Goal: Task Accomplishment & Management: Use online tool/utility

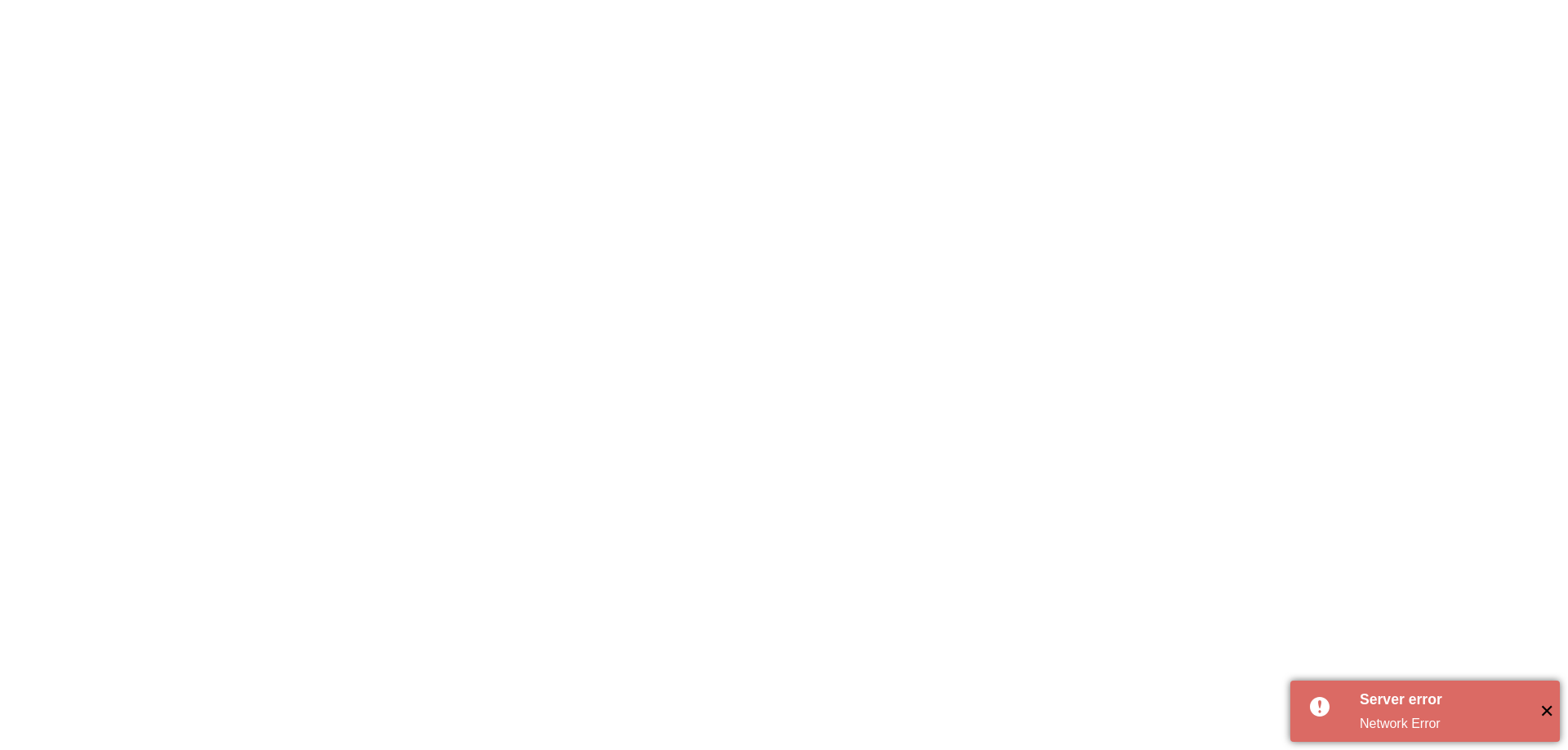
click at [1551, 709] on span "✕" at bounding box center [1545, 710] width 27 height 27
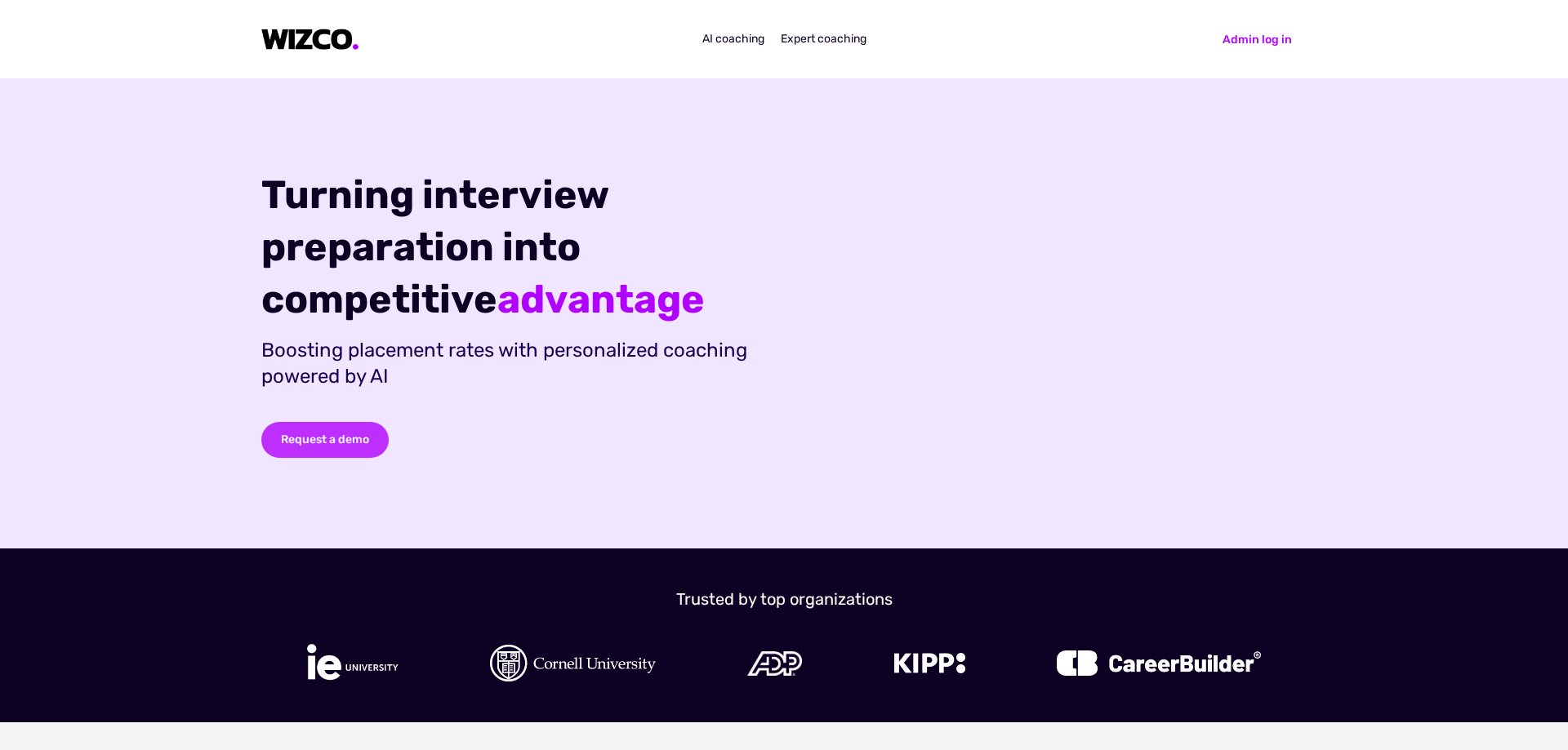
click at [338, 445] on div "Request a demo" at bounding box center [325, 439] width 128 height 36
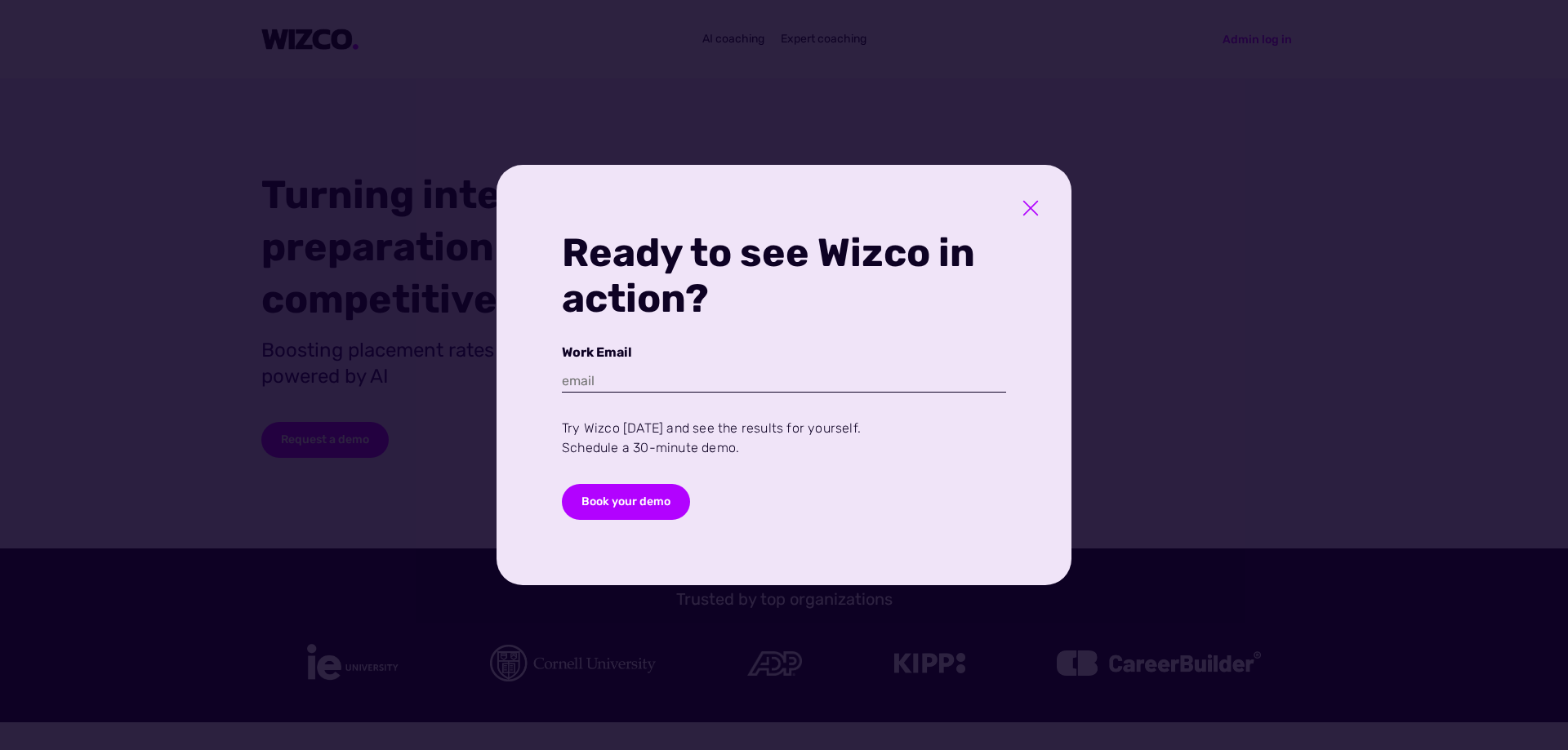
click at [1030, 209] on icon at bounding box center [1030, 209] width 14 height 14
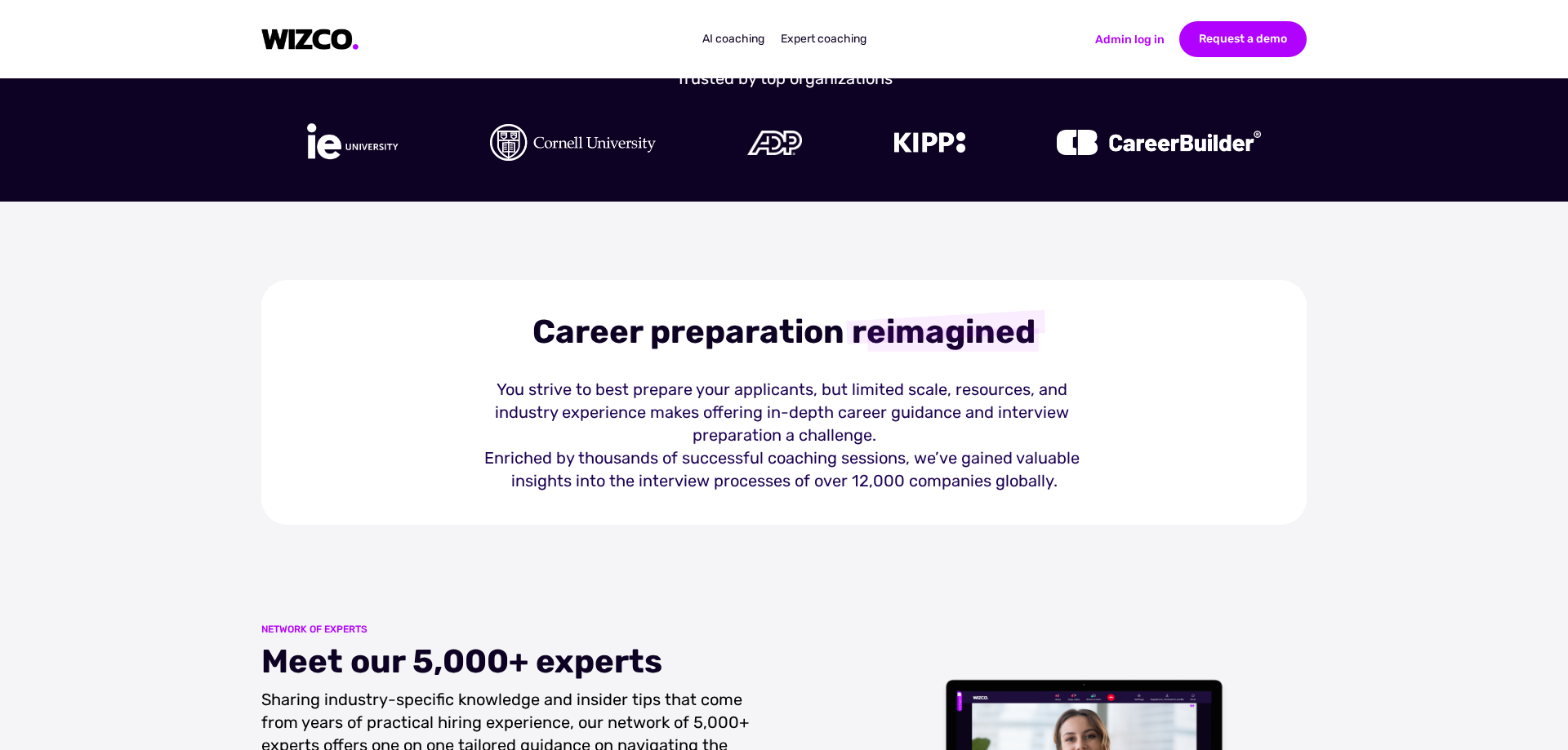
scroll to position [402, 0]
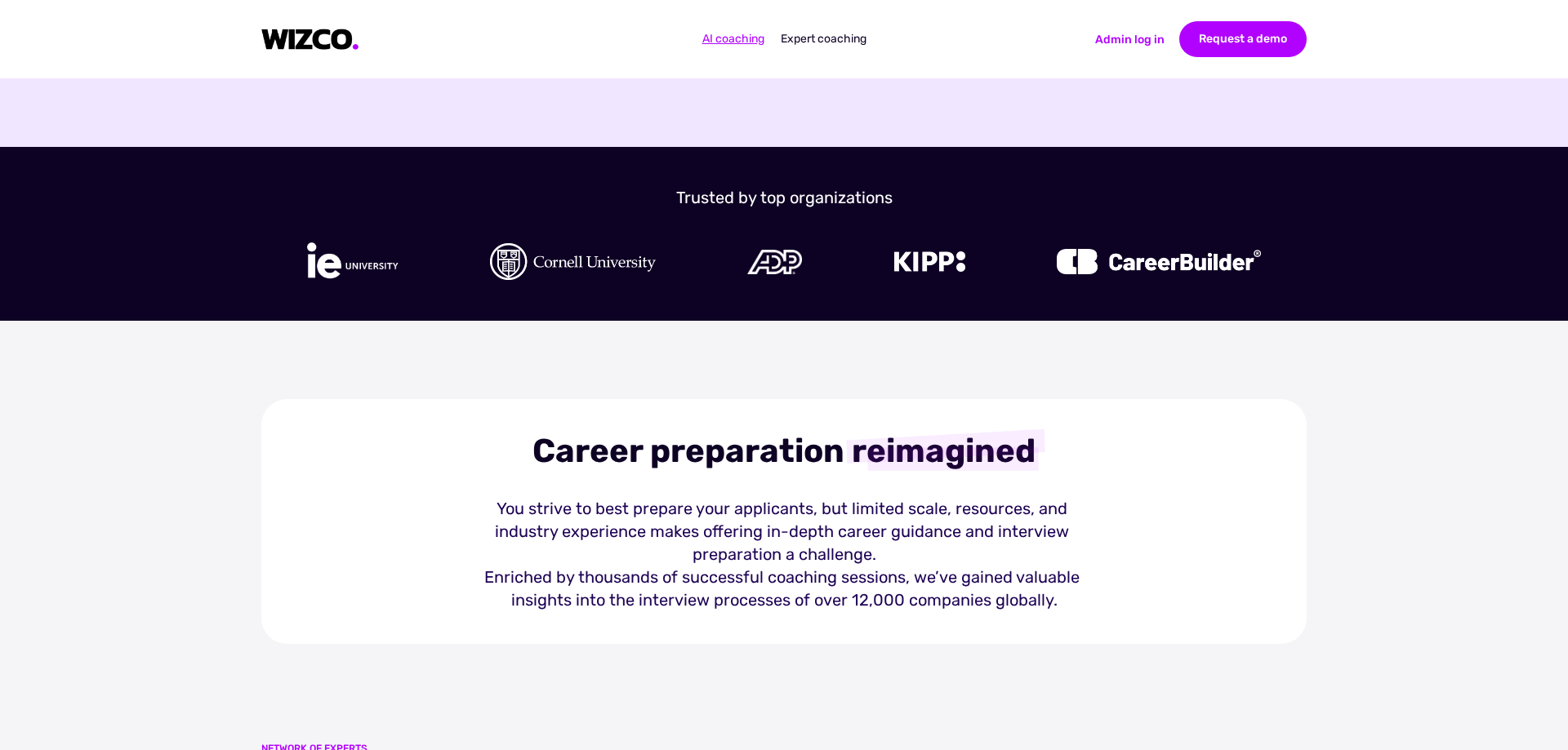
click at [727, 40] on span "AI coaching" at bounding box center [733, 39] width 62 height 14
